Goal: Check status

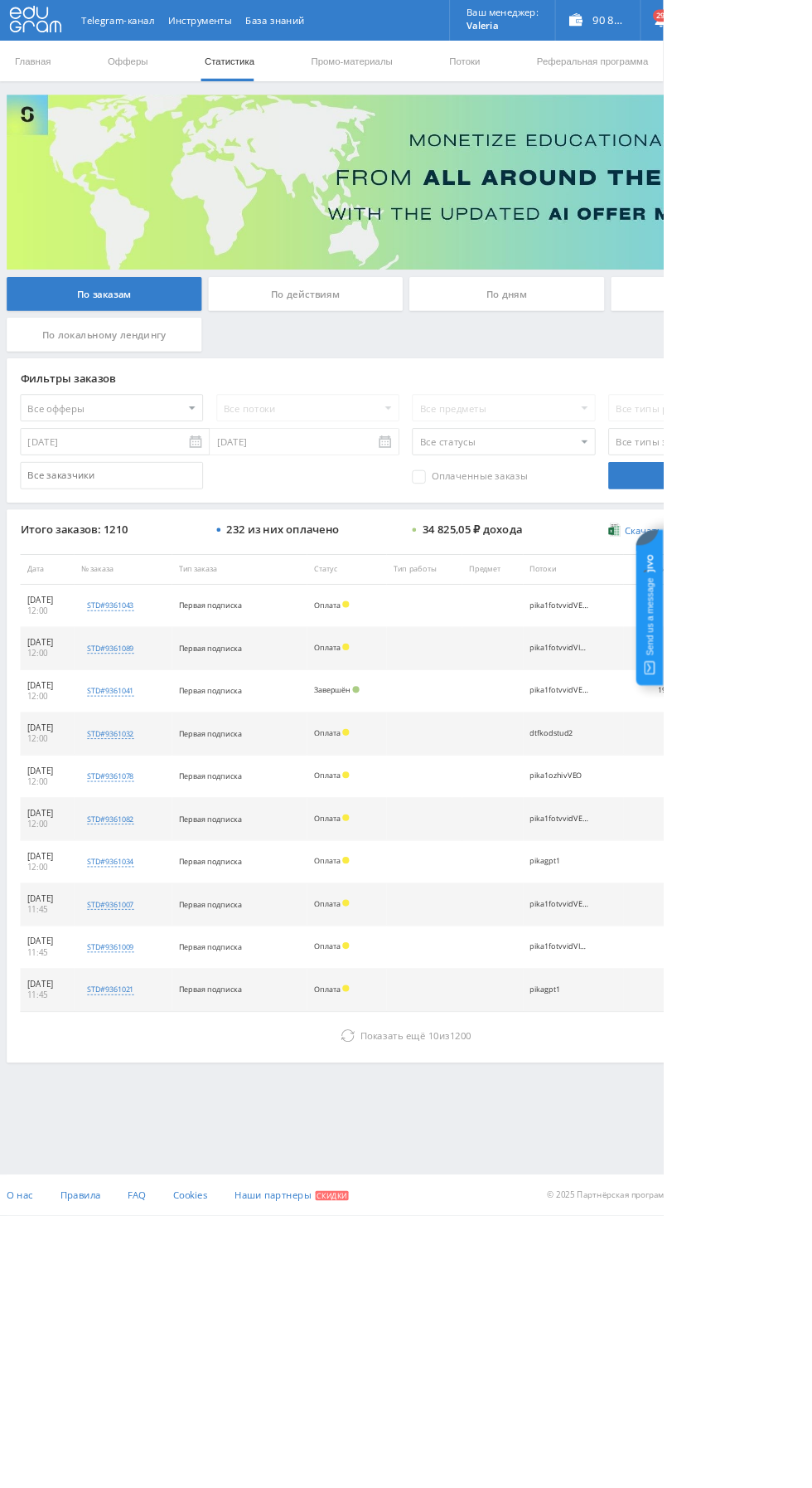
click at [649, 344] on div "По дням" at bounding box center [621, 359] width 239 height 41
click at [0, 0] on input "По дням" at bounding box center [0, 0] width 0 height 0
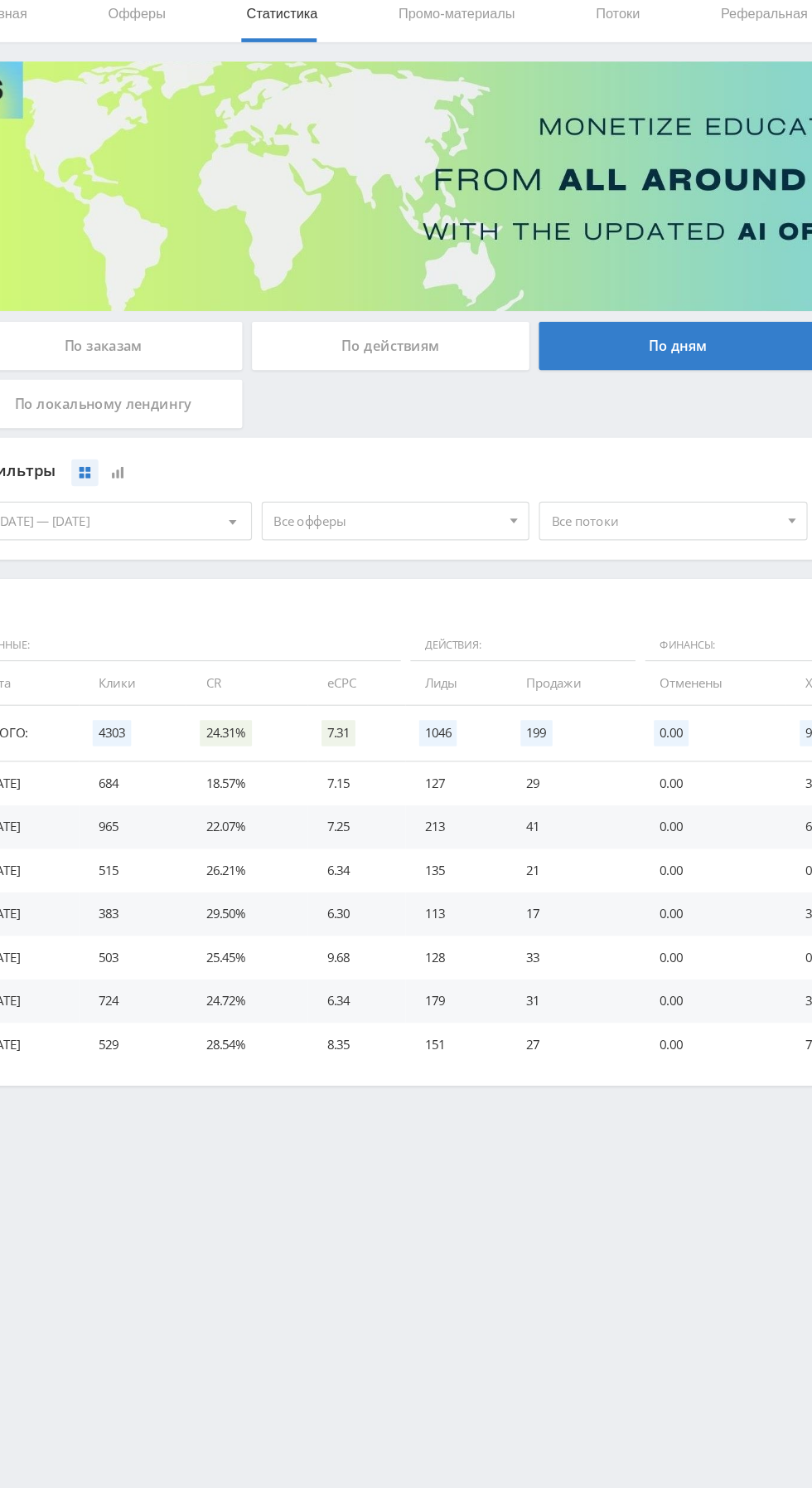
click at [429, 512] on span "Все офферы" at bounding box center [371, 509] width 194 height 32
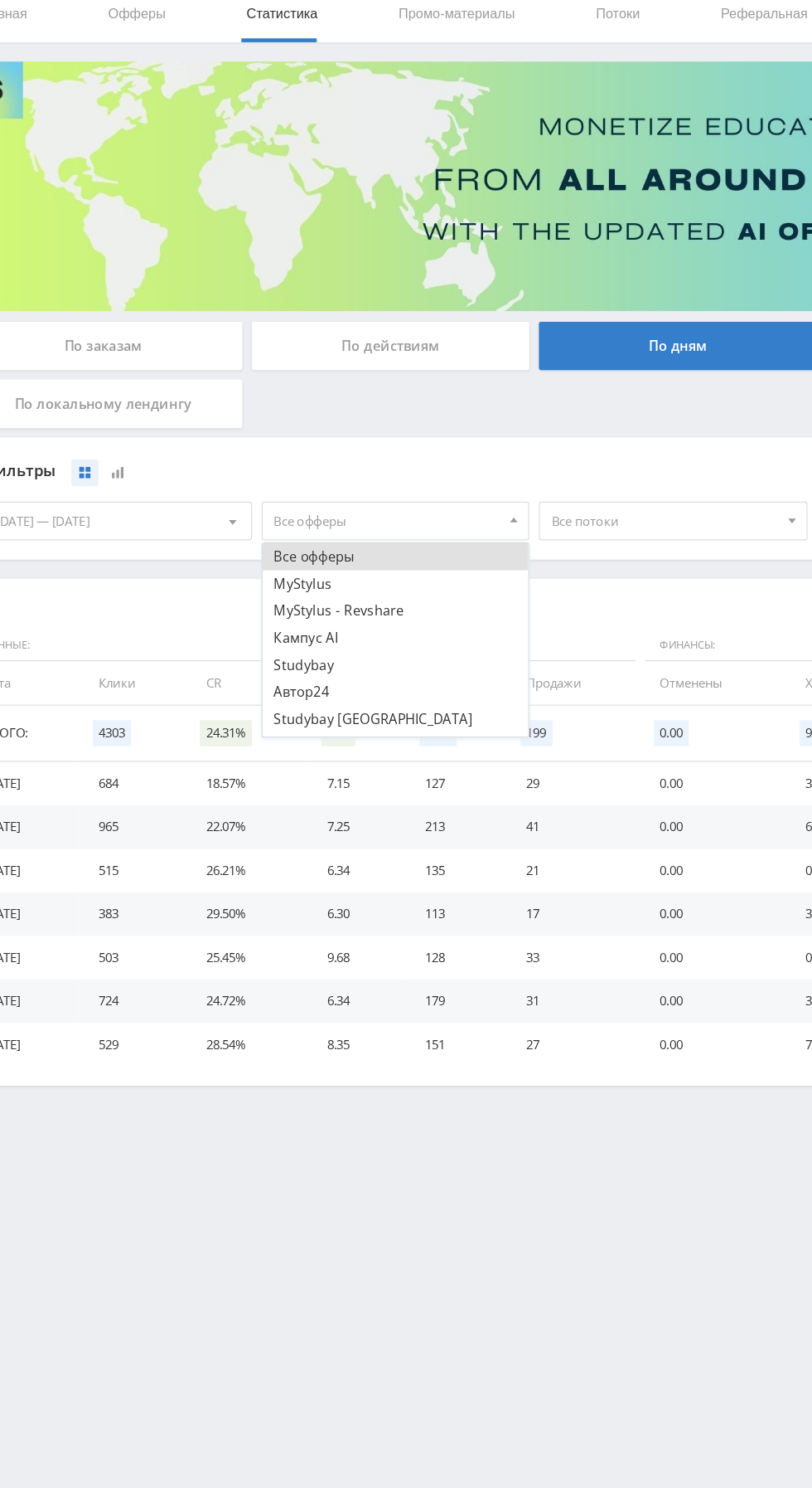
click at [284, 606] on button "Кампус AI" at bounding box center [379, 610] width 229 height 23
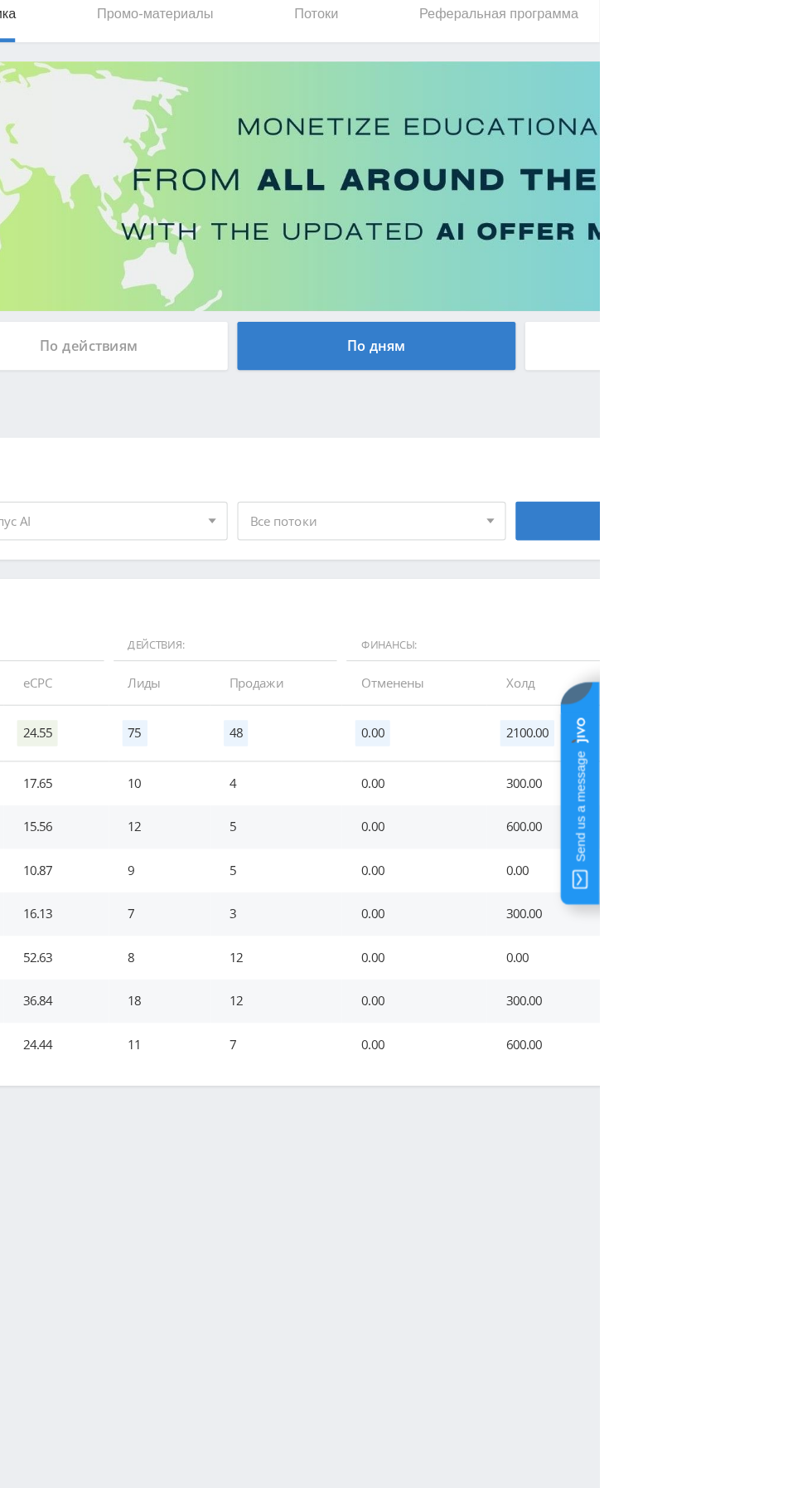
click at [684, 514] on span "Все потоки" at bounding box center [609, 509] width 194 height 32
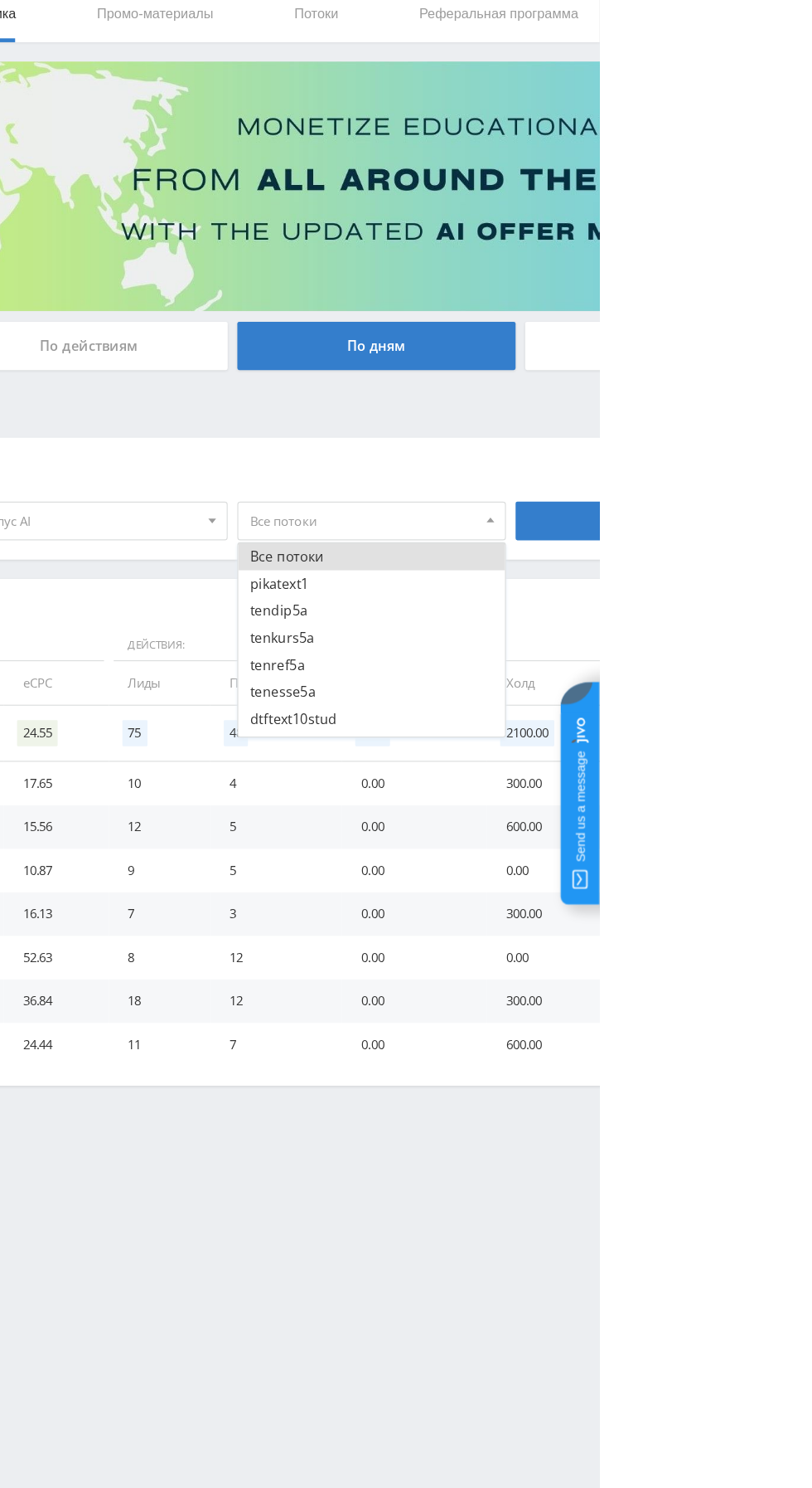
click at [532, 566] on button "pikatext1" at bounding box center [617, 564] width 229 height 23
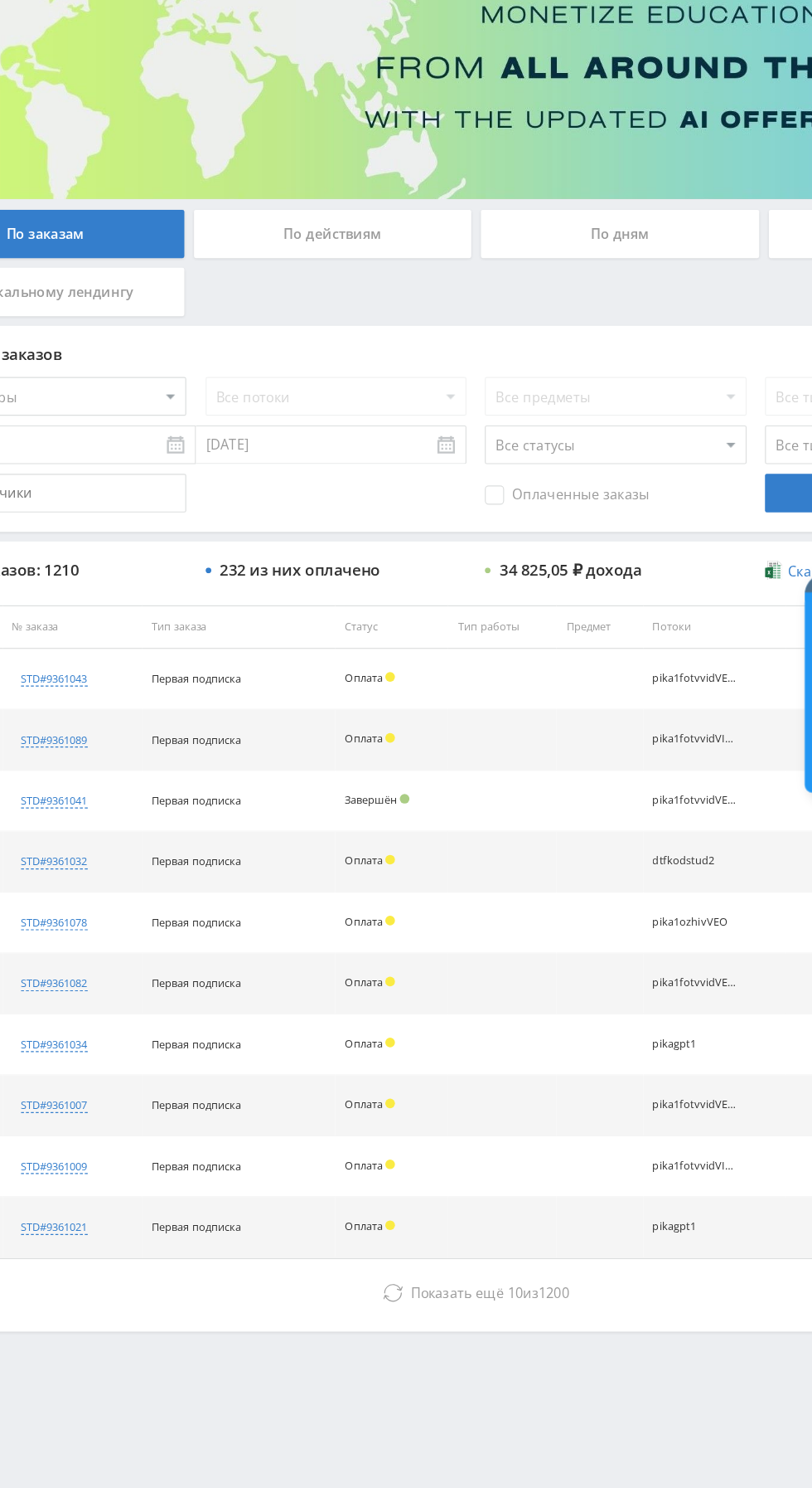
click at [614, 357] on div "По дням" at bounding box center [621, 359] width 239 height 41
click at [0, 0] on input "По дням" at bounding box center [0, 0] width 0 height 0
